Goal: Find specific page/section: Find specific page/section

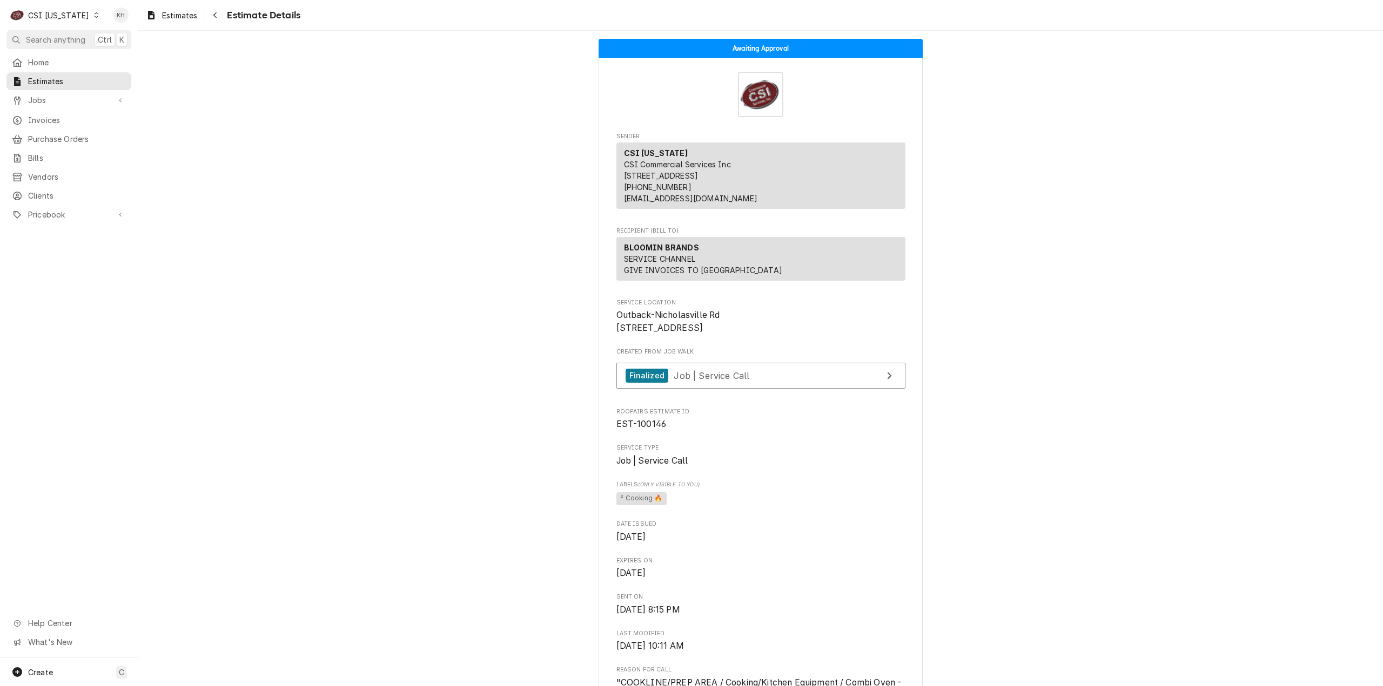
drag, startPoint x: 67, startPoint y: 40, endPoint x: 383, endPoint y: 86, distance: 319.8
click at [67, 40] on span "Search anything" at bounding box center [55, 39] width 59 height 11
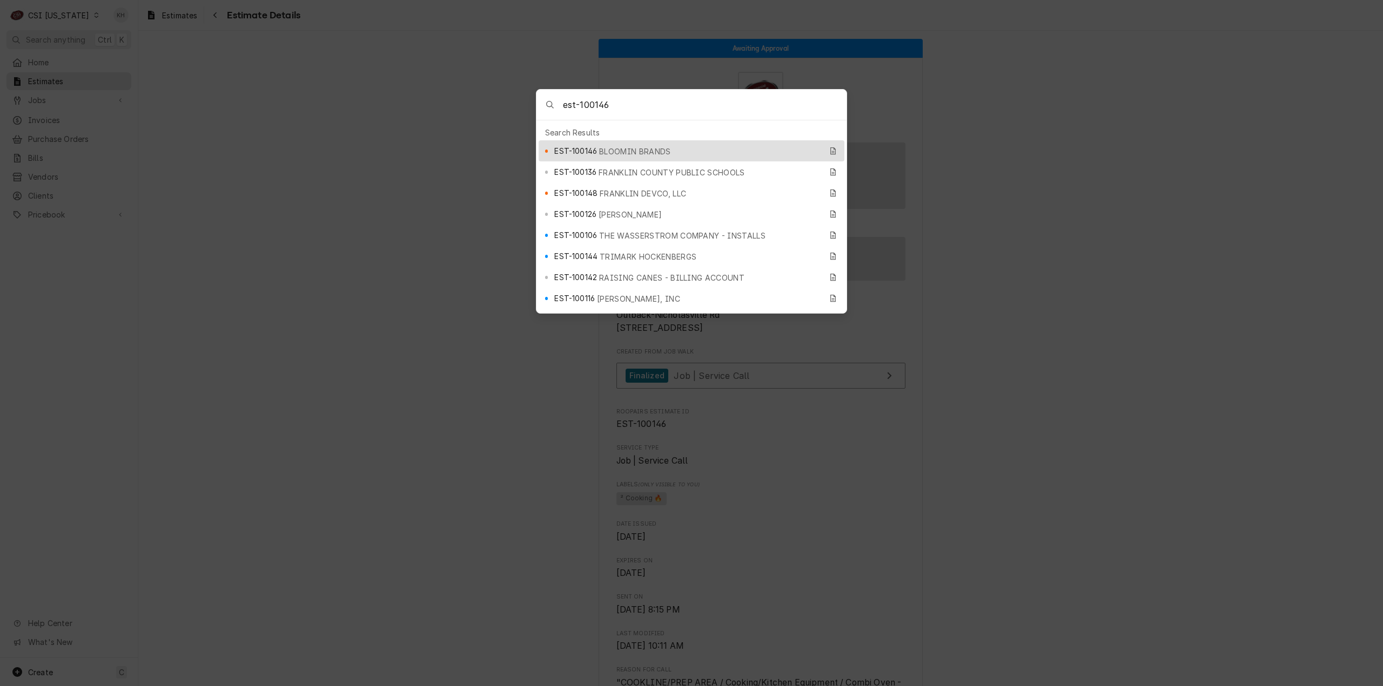
type input "est-100146"
click at [605, 146] on span "BLOOMIN BRANDS" at bounding box center [634, 151] width 71 height 11
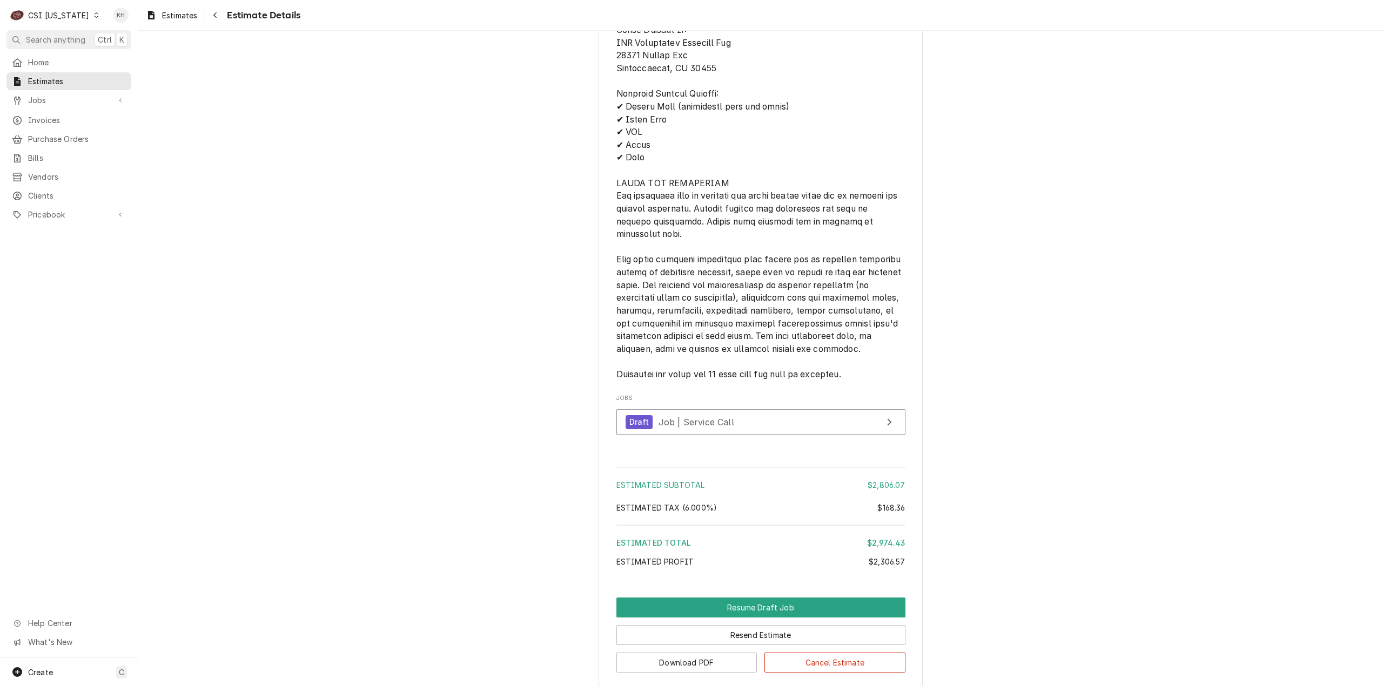
scroll to position [2545, 0]
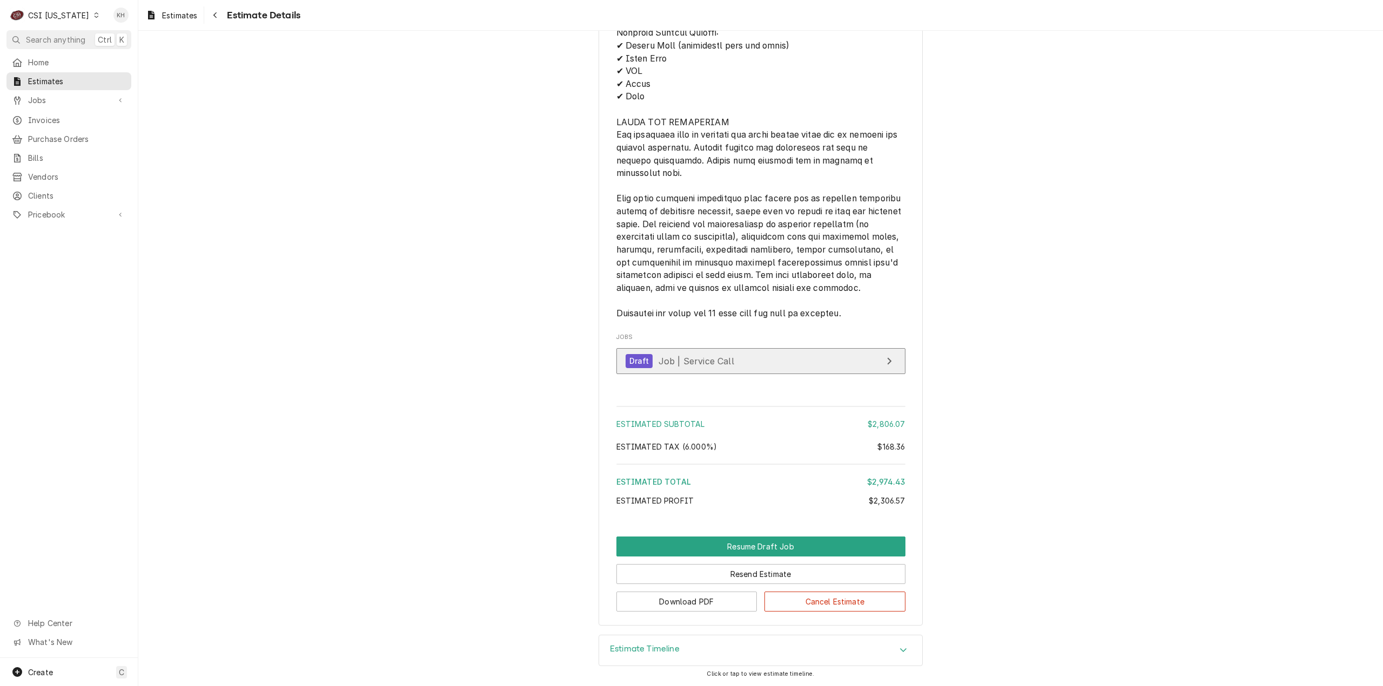
click at [664, 355] on span "Job | Service Call" at bounding box center [696, 360] width 76 height 11
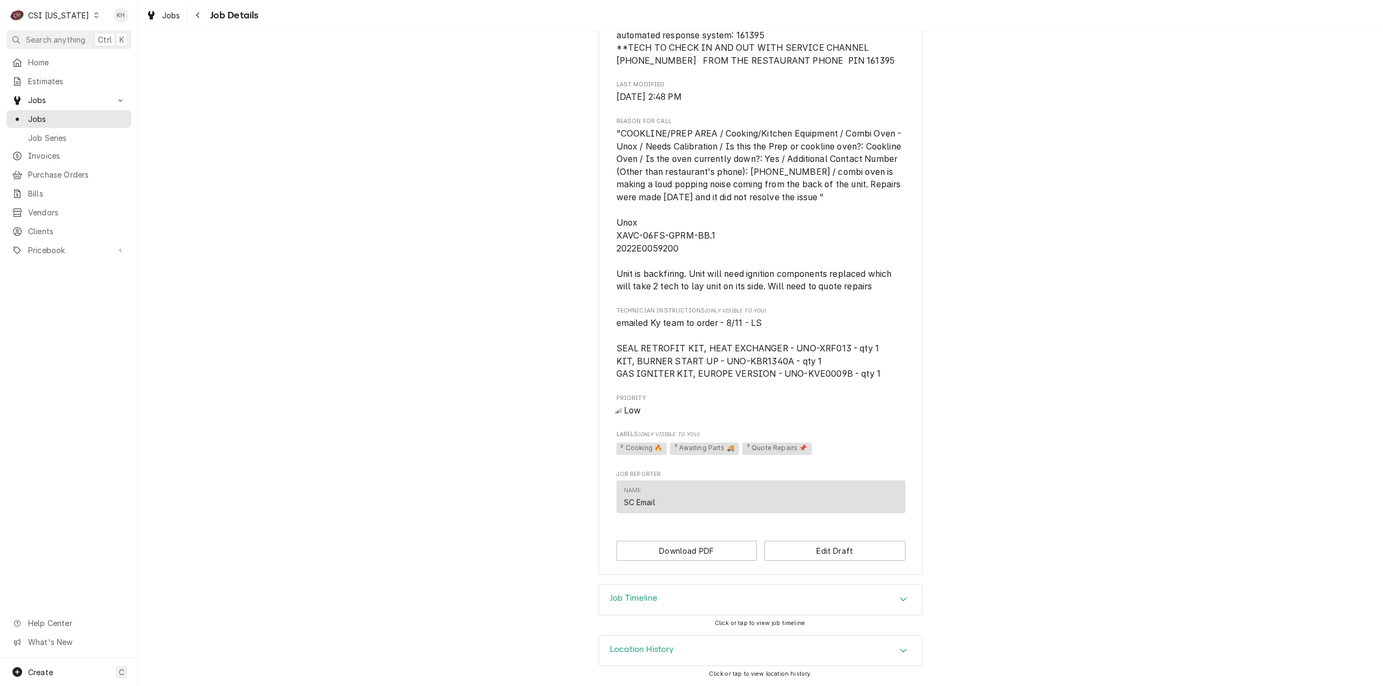
scroll to position [458, 0]
